Goal: Browse casually: Explore the website without a specific task or goal

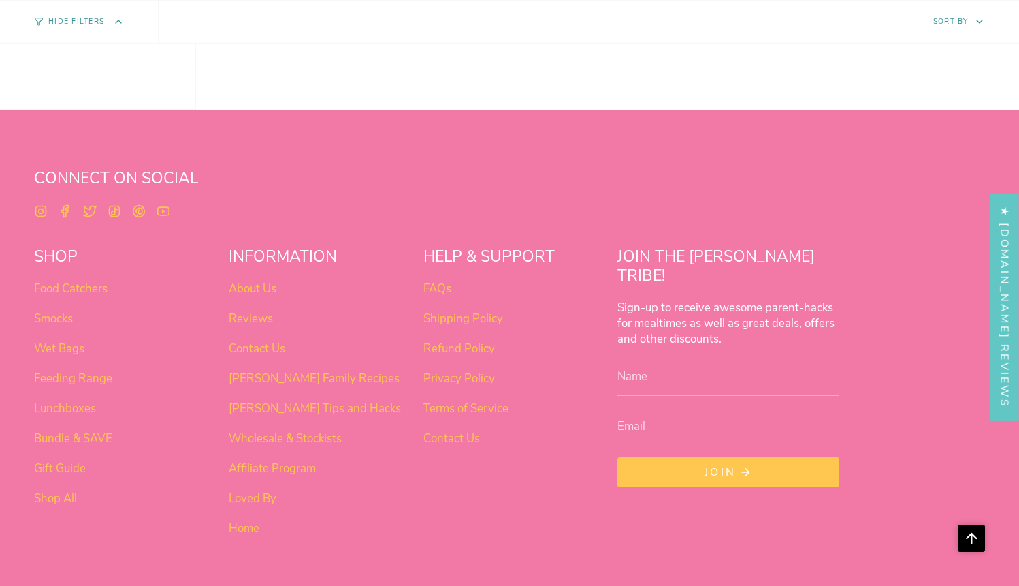
scroll to position [856, 0]
